Goal: Use online tool/utility: Utilize a website feature to perform a specific function

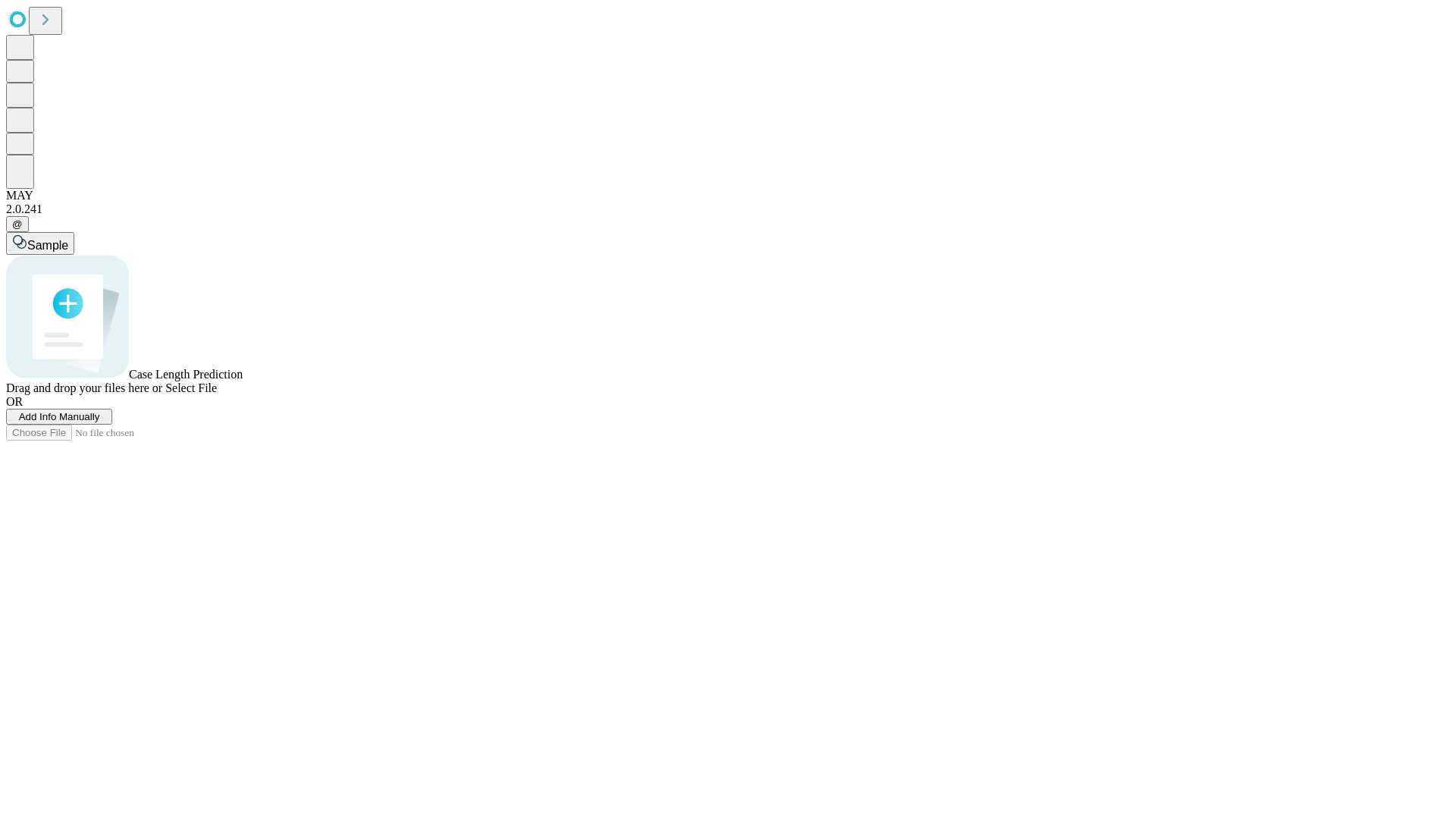
click at [100, 422] on span "Add Info Manually" at bounding box center [59, 416] width 81 height 11
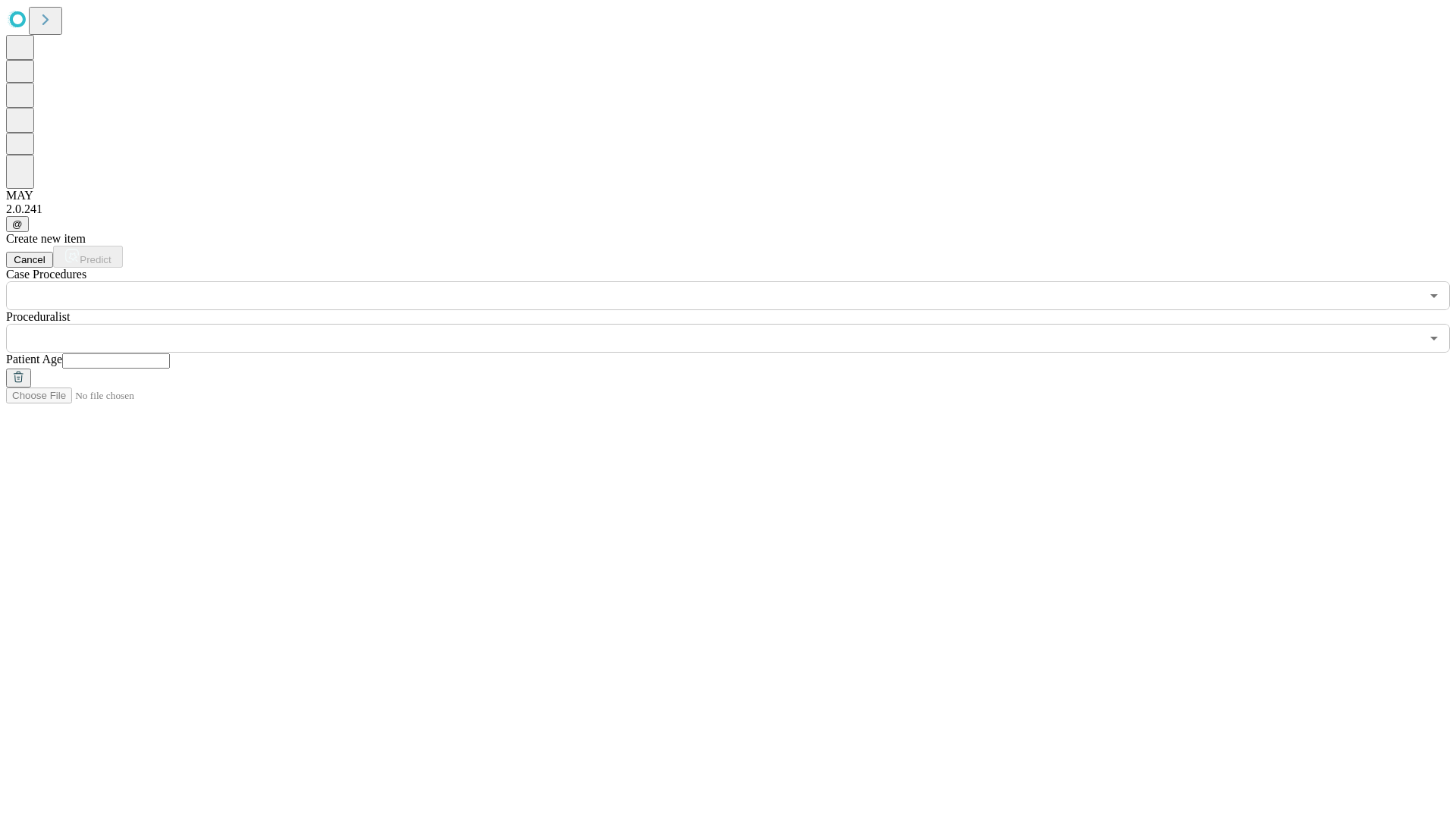
click at [170, 354] on input "text" at bounding box center [115, 361] width 108 height 15
type input "**"
click at [739, 323] on input "text" at bounding box center [713, 337] width 1415 height 28
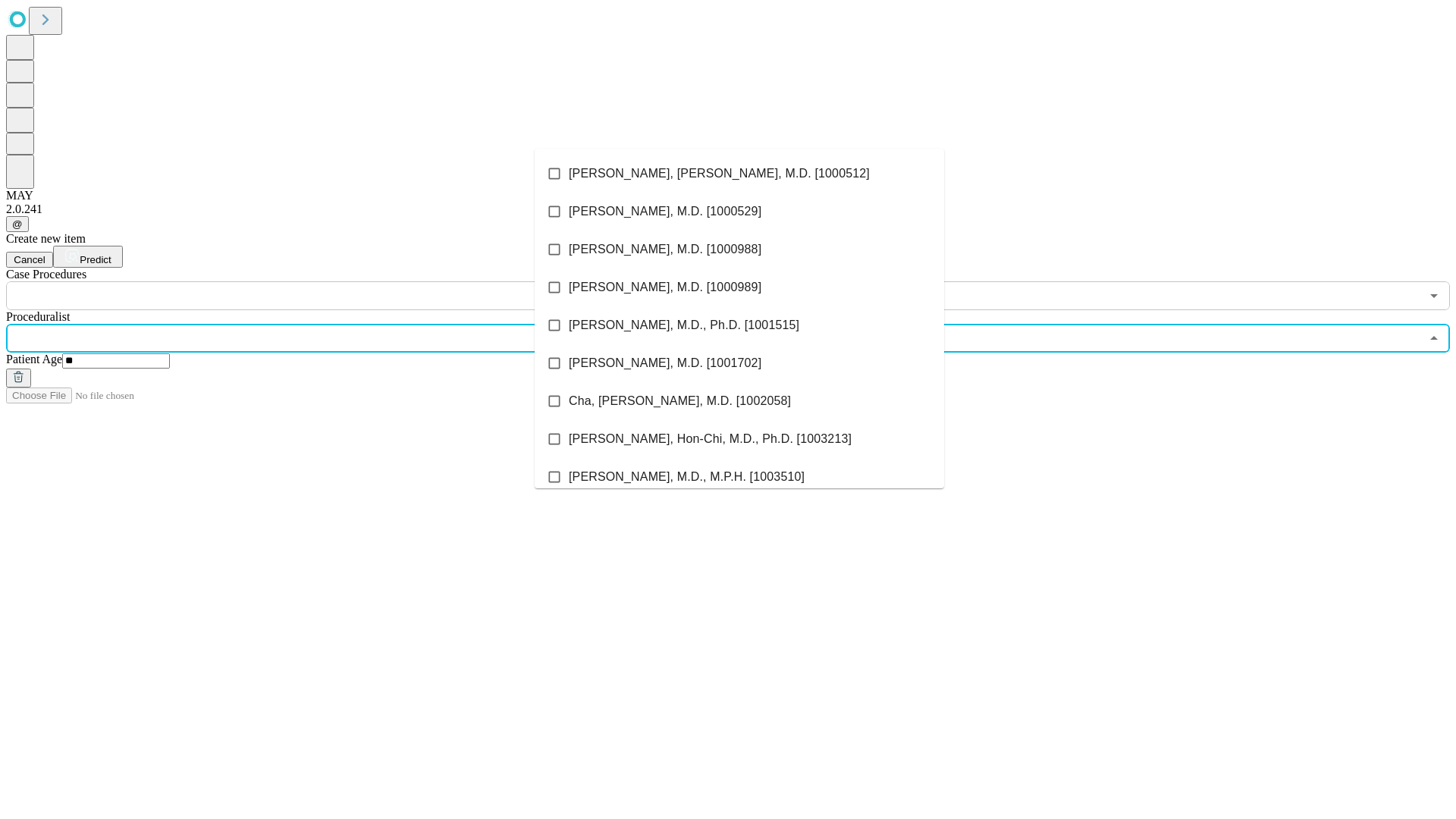
click at [739, 174] on li "[PERSON_NAME], [PERSON_NAME], M.D. [1000512]" at bounding box center [739, 174] width 410 height 38
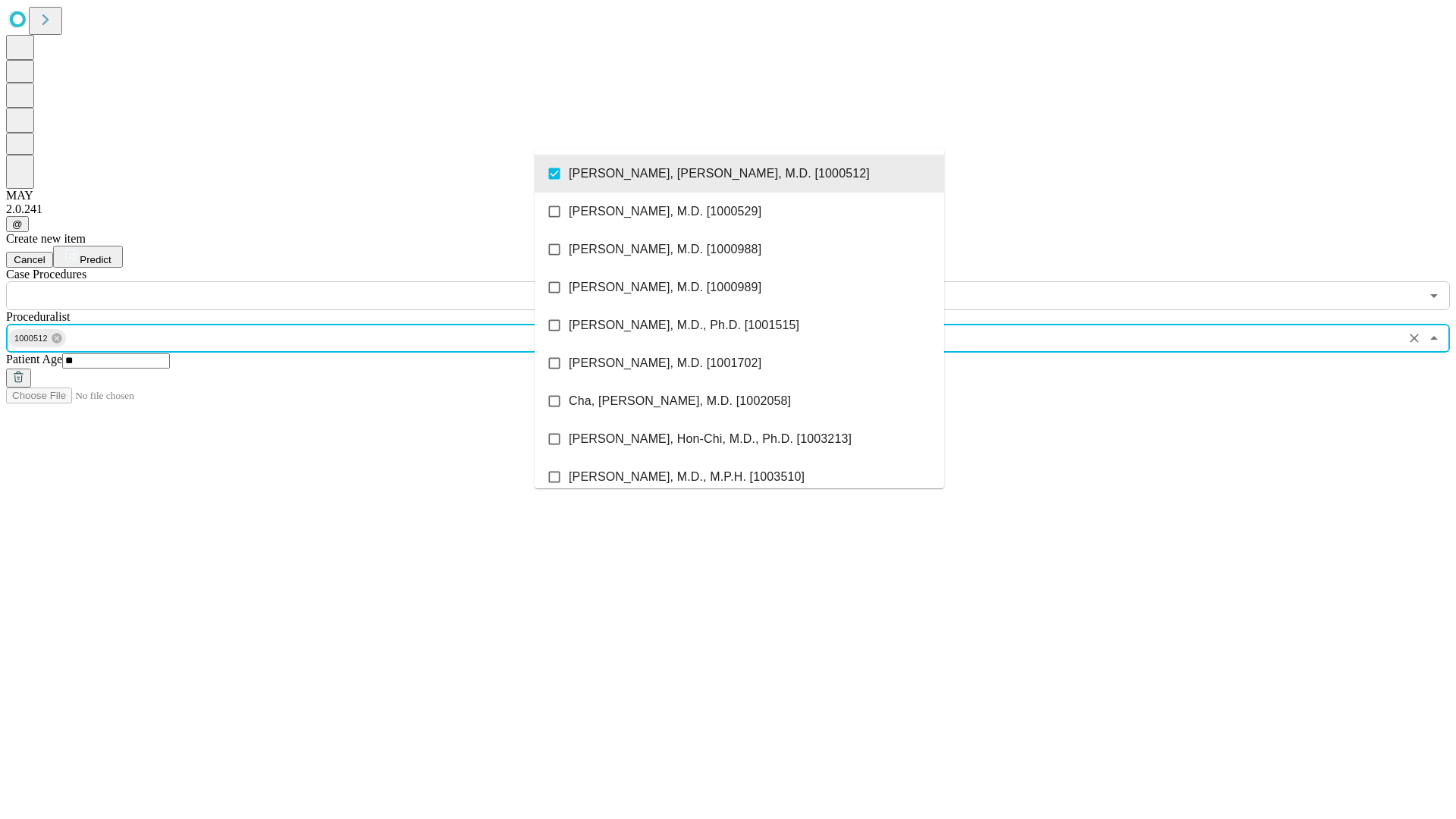
click at [318, 281] on input "text" at bounding box center [713, 295] width 1415 height 28
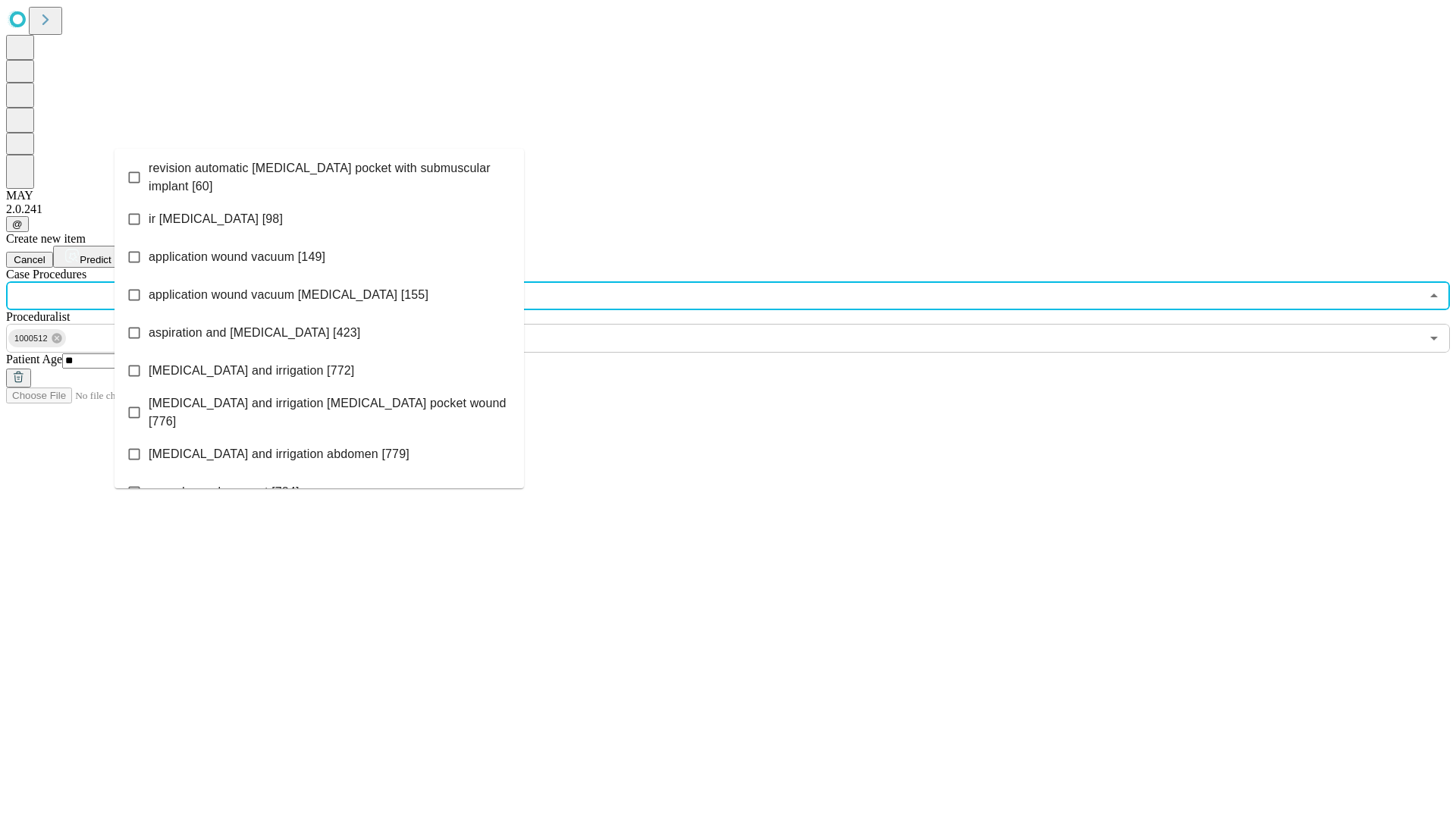
click at [319, 174] on span "revision automatic [MEDICAL_DATA] pocket with submuscular implant [60]" at bounding box center [330, 177] width 363 height 36
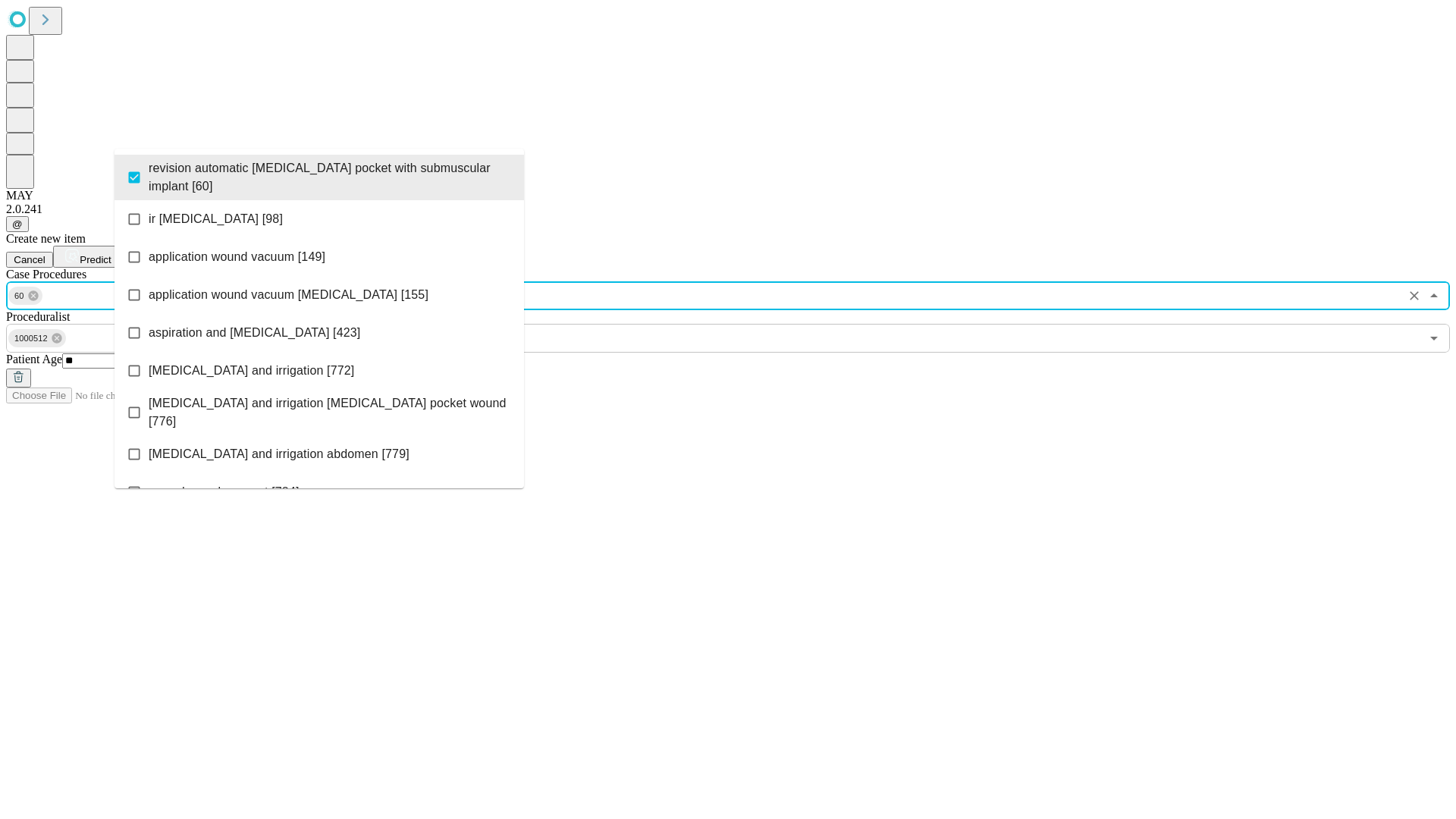
click at [111, 254] on span "Predict" at bounding box center [96, 259] width 31 height 11
